Goal: Task Accomplishment & Management: Manage account settings

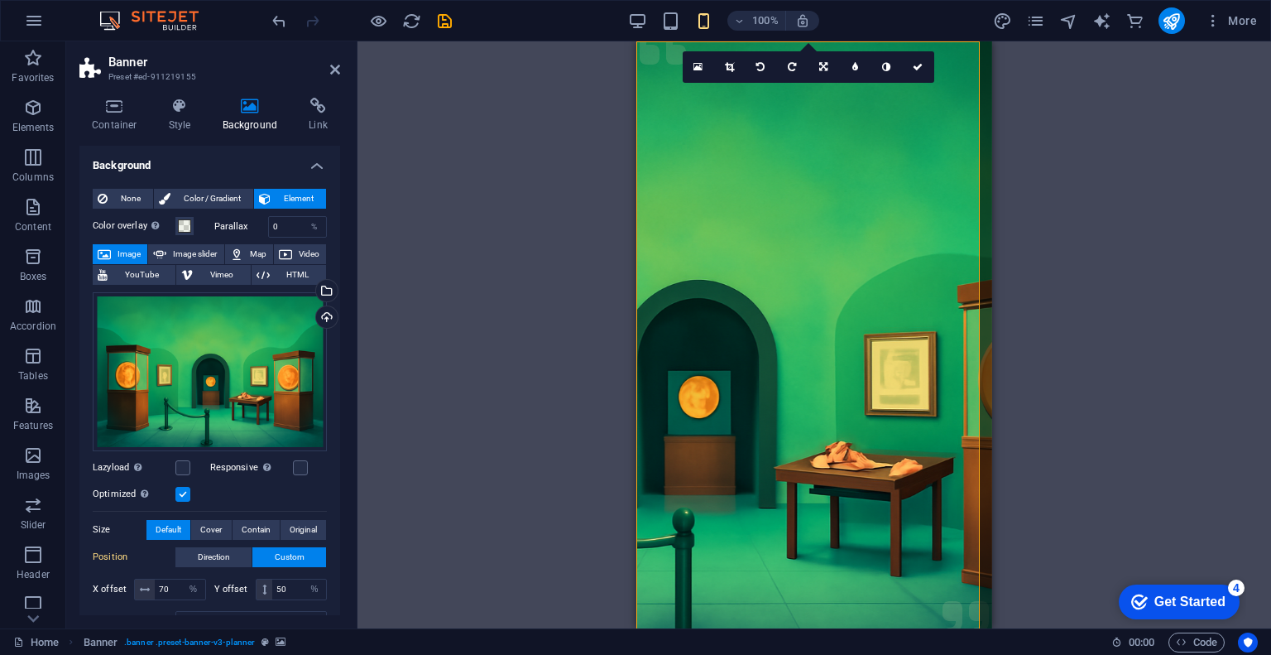
click at [189, 489] on label at bounding box center [182, 494] width 15 height 15
click at [0, 0] on input "Optimized Images are compressed to improve page speed." at bounding box center [0, 0] width 0 height 0
click at [187, 487] on label at bounding box center [182, 494] width 15 height 15
click at [0, 0] on input "Optimized Images are compressed to improve page speed." at bounding box center [0, 0] width 0 height 0
click at [299, 461] on label at bounding box center [300, 467] width 15 height 15
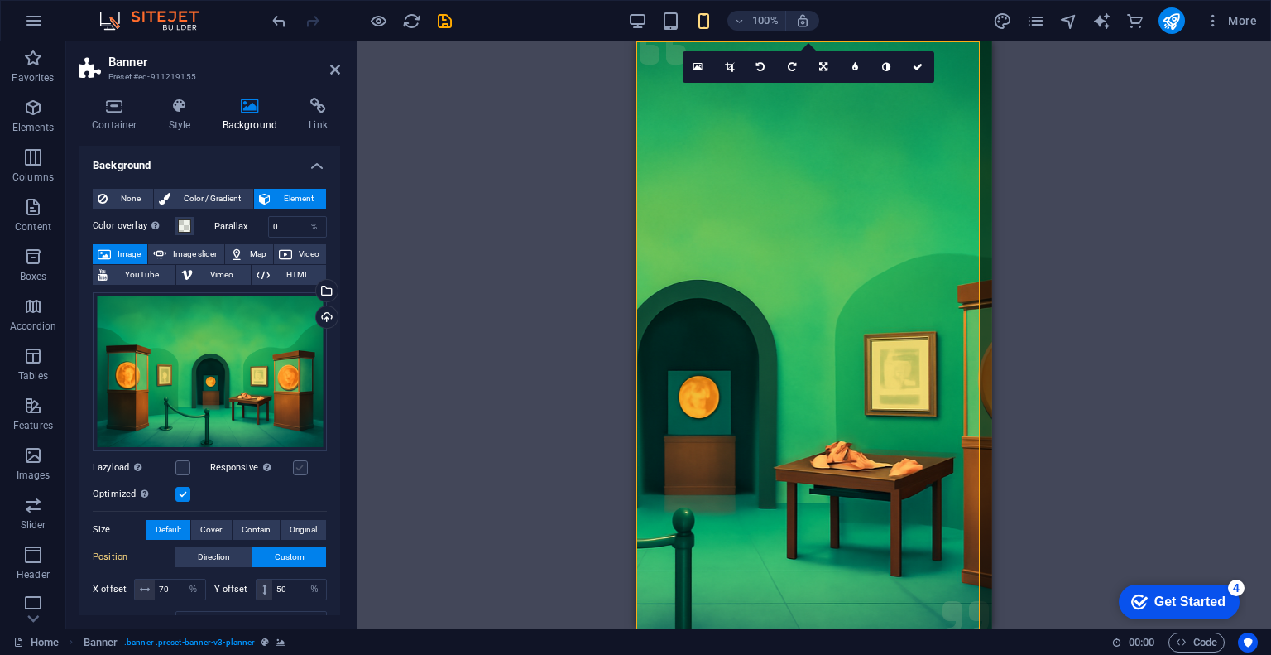
click at [0, 0] on input "Responsive Automatically load retina image and smartphone optimized sizes." at bounding box center [0, 0] width 0 height 0
click at [299, 461] on label at bounding box center [300, 467] width 15 height 15
click at [0, 0] on input "Responsive Automatically load retina image and smartphone optimized sizes." at bounding box center [0, 0] width 0 height 0
click at [298, 463] on label at bounding box center [300, 467] width 15 height 15
click at [0, 0] on input "Responsive Automatically load retina image and smartphone optimized sizes." at bounding box center [0, 0] width 0 height 0
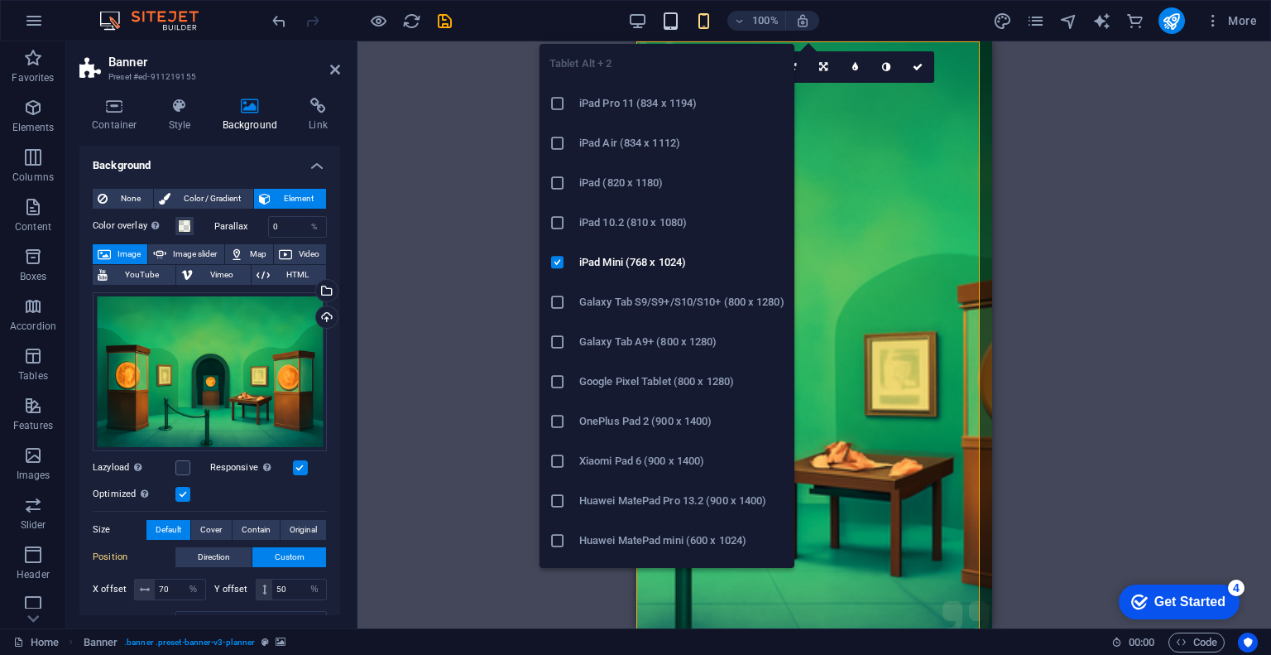
click at [669, 23] on icon "button" at bounding box center [670, 21] width 19 height 19
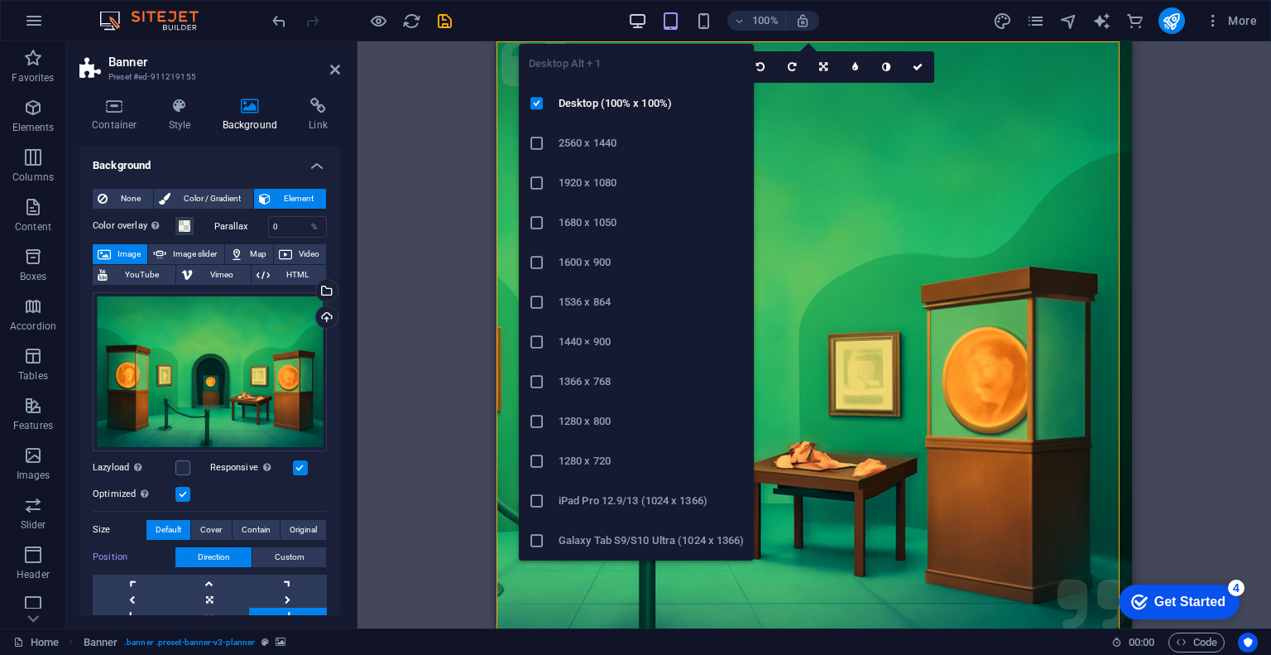
click at [646, 17] on icon "button" at bounding box center [637, 21] width 19 height 19
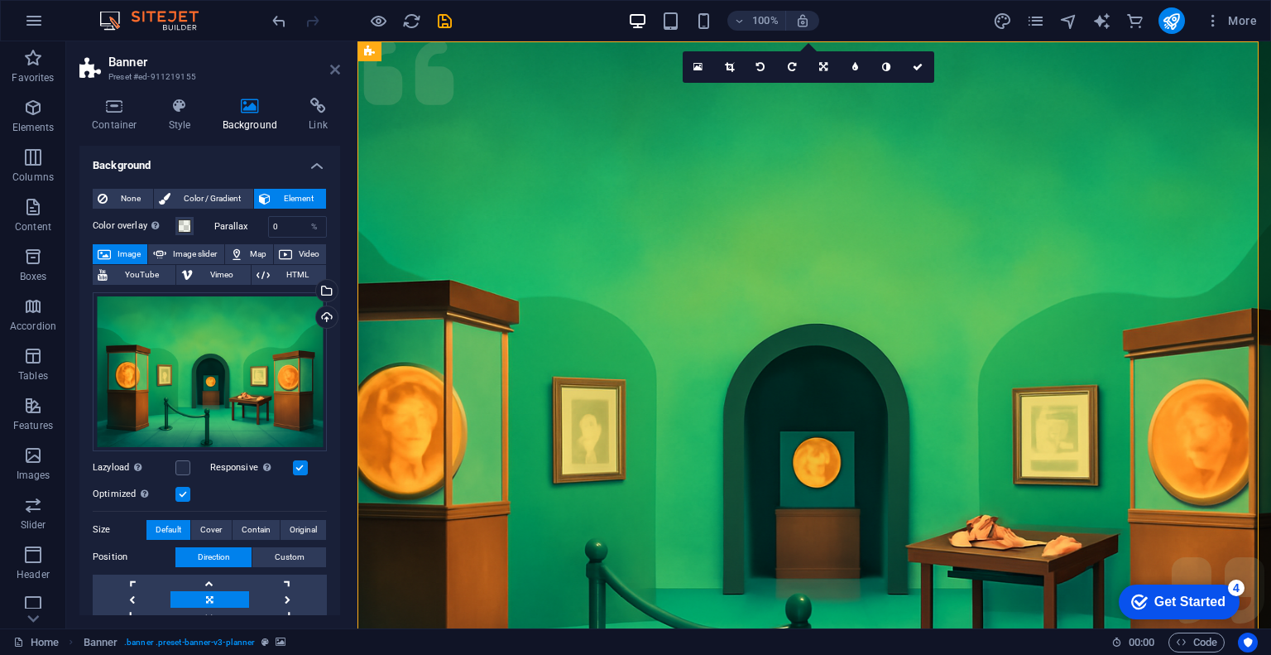
click at [333, 74] on icon at bounding box center [335, 69] width 10 height 13
